Goal: Task Accomplishment & Management: Manage account settings

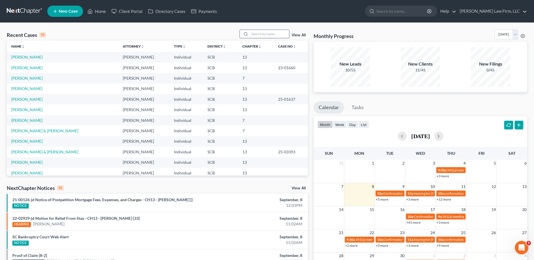
click at [264, 36] on input "search" at bounding box center [269, 34] width 39 height 8
type input "jones"
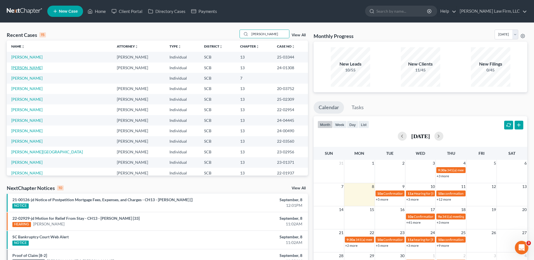
drag, startPoint x: 35, startPoint y: 69, endPoint x: 6, endPoint y: 68, distance: 28.4
click at [35, 69] on link "[PERSON_NAME]" at bounding box center [26, 67] width 31 height 5
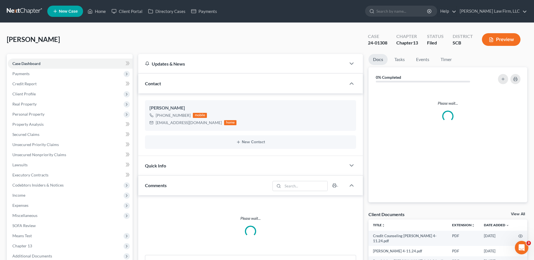
drag, startPoint x: 28, startPoint y: 91, endPoint x: 34, endPoint y: 102, distance: 12.7
click at [28, 91] on span "Client Profile" at bounding box center [23, 93] width 23 height 5
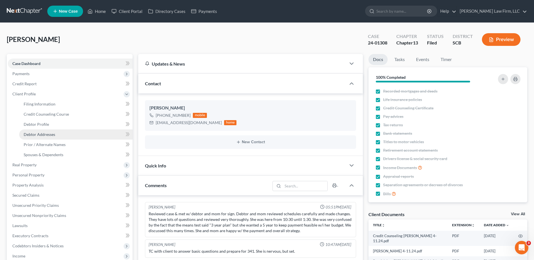
scroll to position [353, 0]
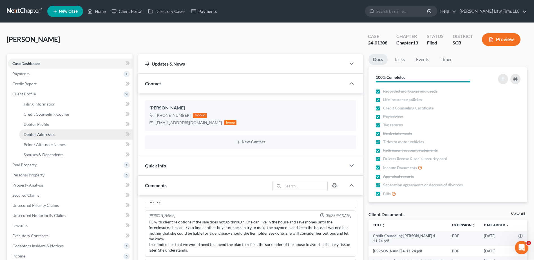
click at [44, 134] on span "Debtor Addresses" at bounding box center [40, 134] width 32 height 5
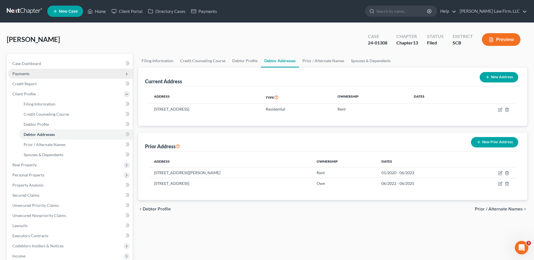
click at [25, 77] on span "Payments" at bounding box center [70, 74] width 125 height 10
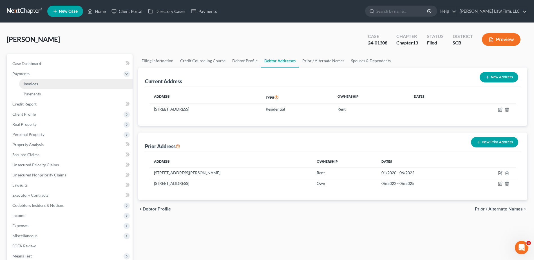
click at [25, 81] on span "Invoices" at bounding box center [31, 83] width 14 height 5
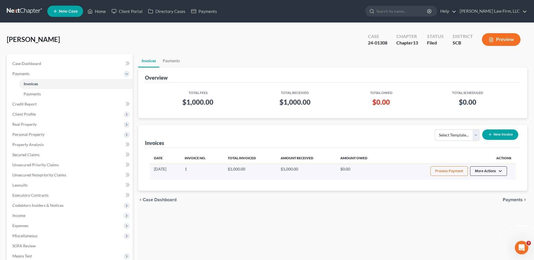
click at [486, 172] on button "More Actions" at bounding box center [488, 171] width 37 height 10
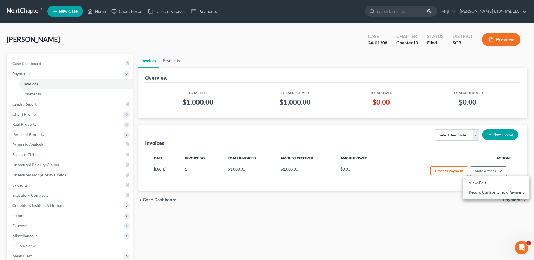
click at [432, 186] on div "Date Invoice No. Total Invoiced Amount Received Amount Owed Actions 03/28/2024 …" at bounding box center [332, 169] width 375 height 43
click at [32, 83] on span "Invoices" at bounding box center [31, 83] width 14 height 5
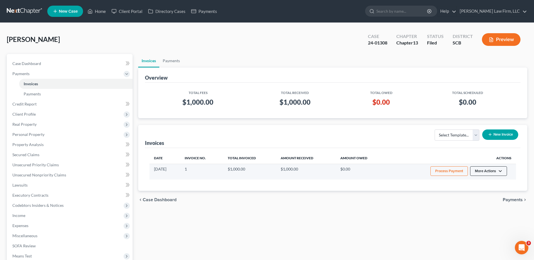
click at [484, 171] on button "More Actions" at bounding box center [488, 171] width 37 height 10
click at [483, 192] on link "Record Cash or Check Payment" at bounding box center [496, 192] width 66 height 10
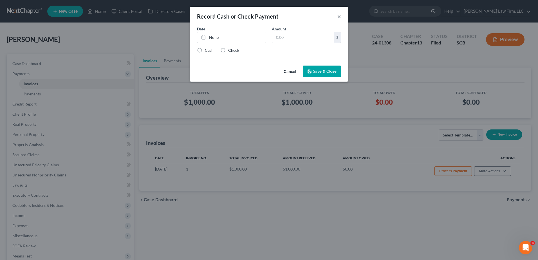
click at [340, 16] on button "×" at bounding box center [339, 16] width 4 height 7
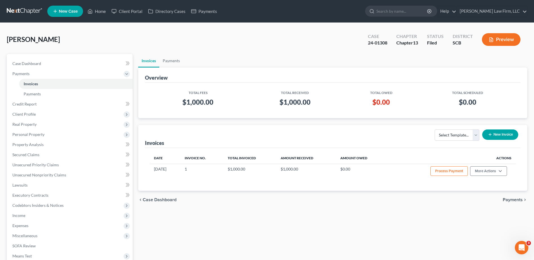
click at [136, 115] on div "Invoices Payments Overview Total Fees Total Received Total Owed Total Scheduled…" at bounding box center [332, 191] width 394 height 274
click at [22, 62] on span "Case Dashboard" at bounding box center [26, 63] width 29 height 5
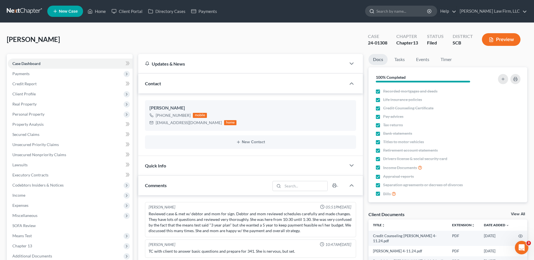
scroll to position [353, 0]
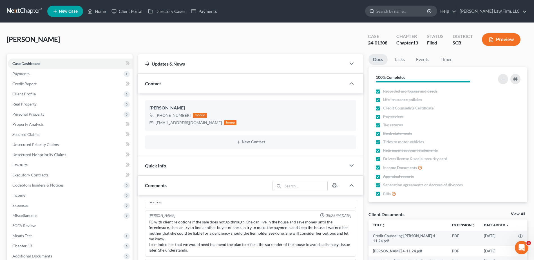
click at [405, 12] on input "search" at bounding box center [401, 11] width 51 height 10
type input "olga"
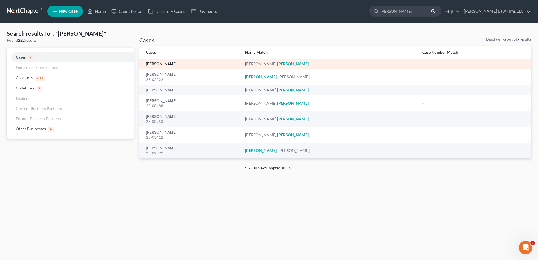
click at [156, 64] on link "[PERSON_NAME]" at bounding box center [161, 64] width 31 height 4
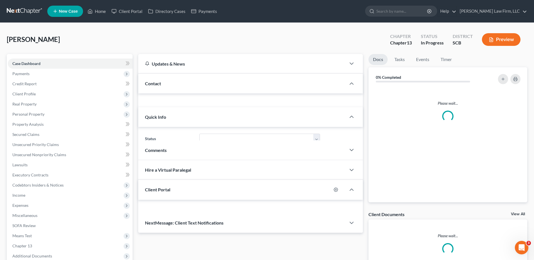
select select "0"
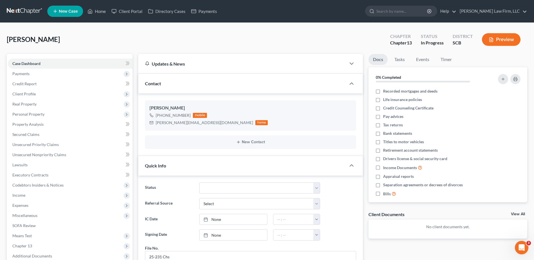
click at [28, 13] on link at bounding box center [25, 11] width 36 height 10
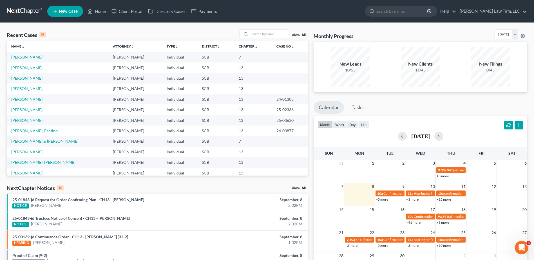
click at [18, 11] on link at bounding box center [25, 11] width 36 height 10
click at [267, 32] on input "search" at bounding box center [269, 34] width 39 height 8
type input "guinyard"
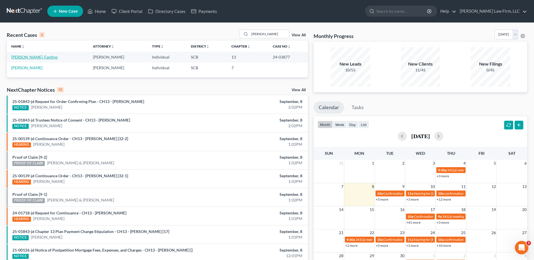
click at [25, 58] on link "[PERSON_NAME], Fantino" at bounding box center [34, 57] width 46 height 5
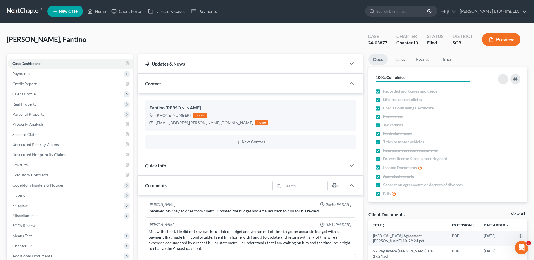
click at [173, 160] on div "Quick Info" at bounding box center [242, 165] width 208 height 19
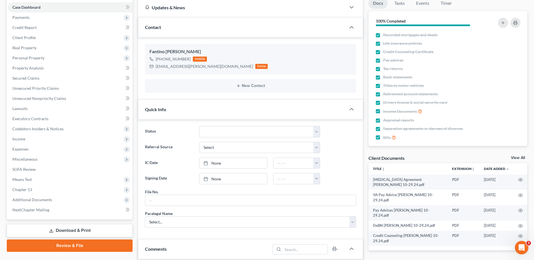
scroll to position [28, 0]
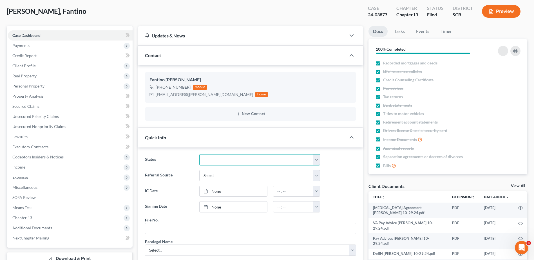
click at [216, 161] on select "Discharged Dismissed Filed In Progress Lead Lost Lead Ready to File To Review W…" at bounding box center [259, 159] width 121 height 11
select select "1"
click at [199, 154] on select "Discharged Dismissed Filed In Progress Lead Lost Lead Ready to File To Review W…" at bounding box center [259, 159] width 121 height 11
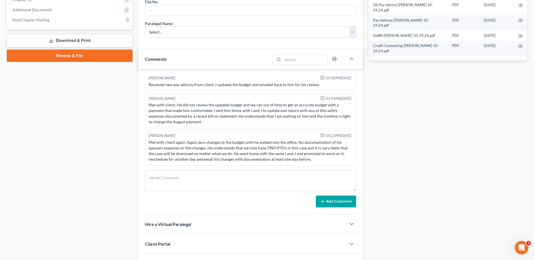
scroll to position [281, 0]
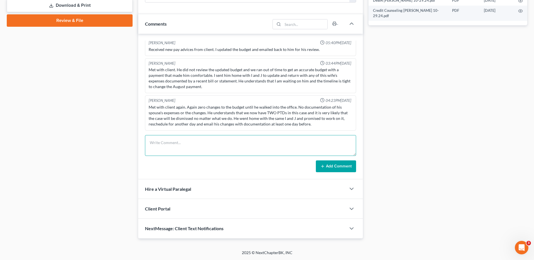
click at [200, 147] on textarea at bounding box center [250, 145] width 211 height 21
type textarea "case dismissed 9/4/25; mailed client a letter"
click at [324, 165] on icon at bounding box center [322, 166] width 5 height 5
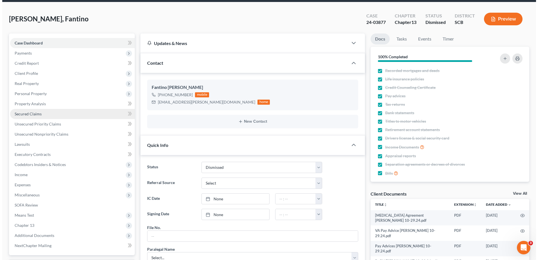
scroll to position [0, 0]
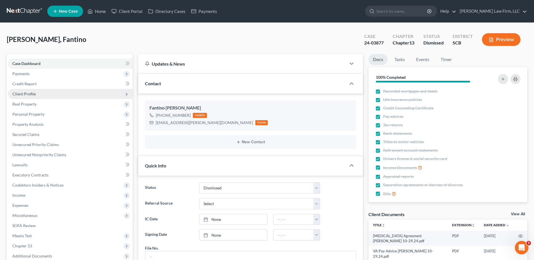
click at [32, 95] on span "Client Profile" at bounding box center [23, 93] width 23 height 5
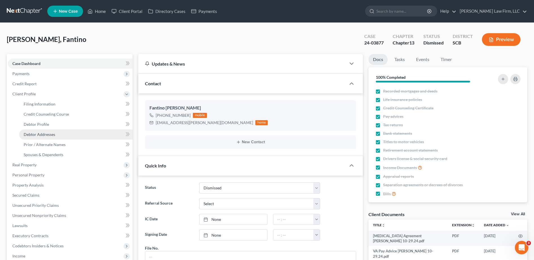
click at [59, 135] on link "Debtor Addresses" at bounding box center [75, 134] width 113 height 10
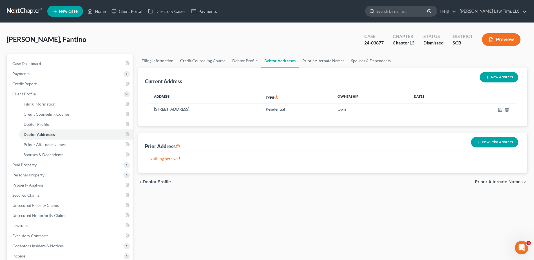
click at [396, 13] on input "search" at bounding box center [401, 11] width 51 height 10
type input "bellinger"
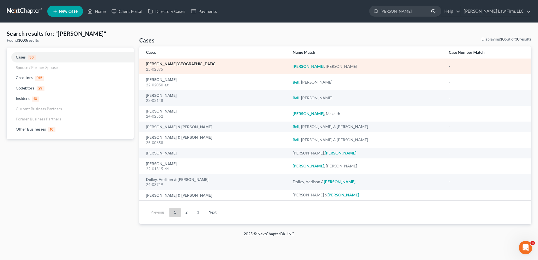
click at [162, 65] on link "Bellinger, Yolanda" at bounding box center [180, 64] width 69 height 4
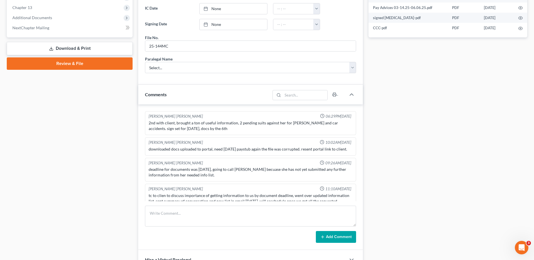
scroll to position [214, 0]
